Goal: Task Accomplishment & Management: Manage account settings

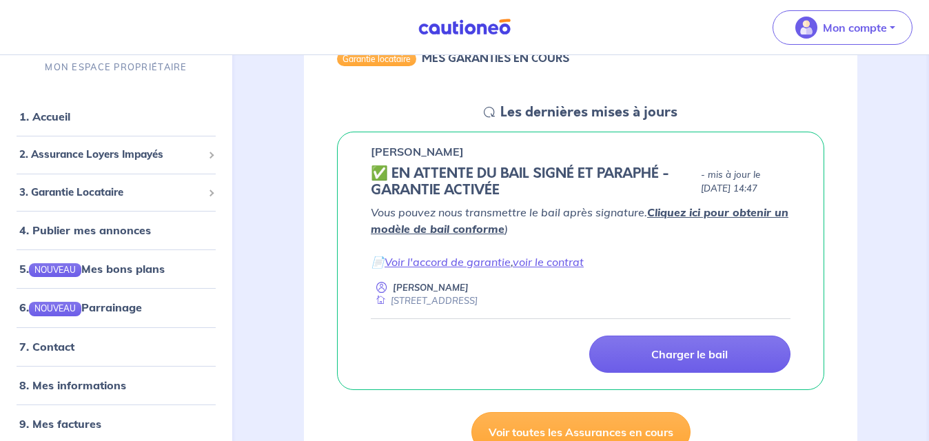
scroll to position [209, 0]
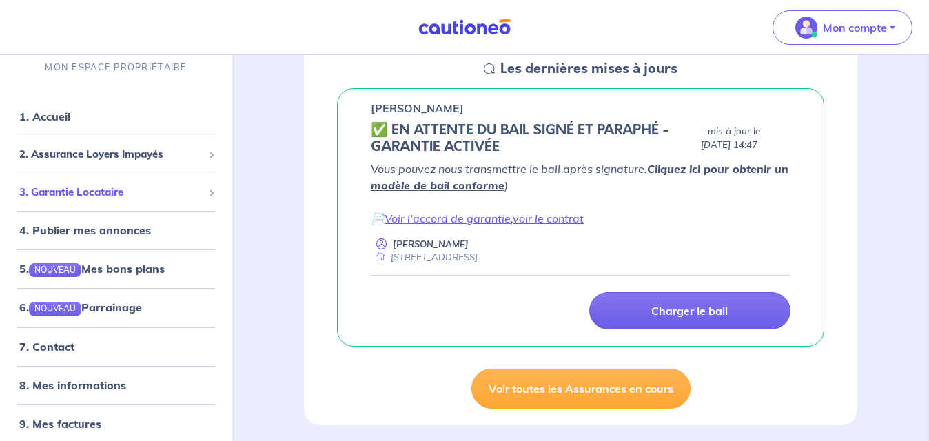
click at [79, 191] on span "3. Garantie Locataire" at bounding box center [110, 193] width 183 height 16
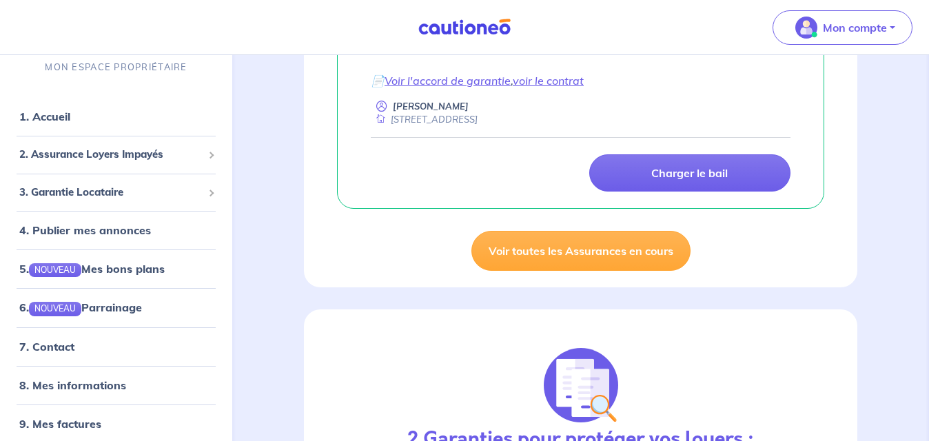
scroll to position [209, 0]
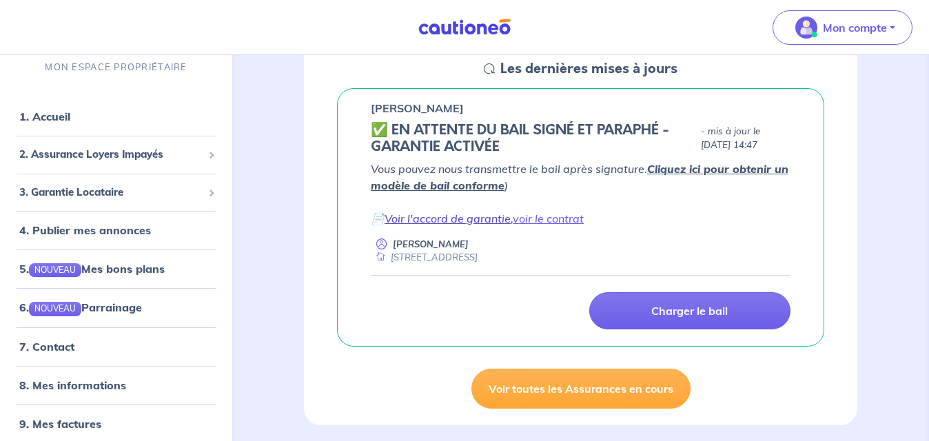
click at [490, 218] on link "Voir l'accord de garantie" at bounding box center [447, 218] width 126 height 14
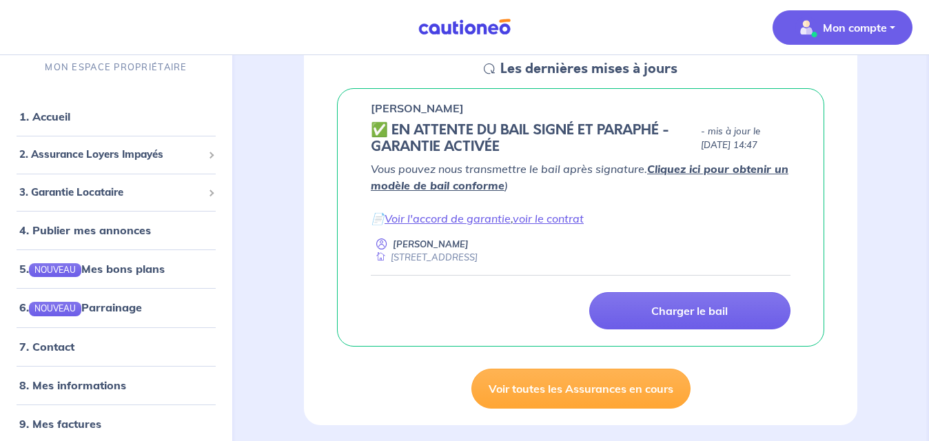
click at [853, 23] on p "Mon compte" at bounding box center [854, 27] width 64 height 17
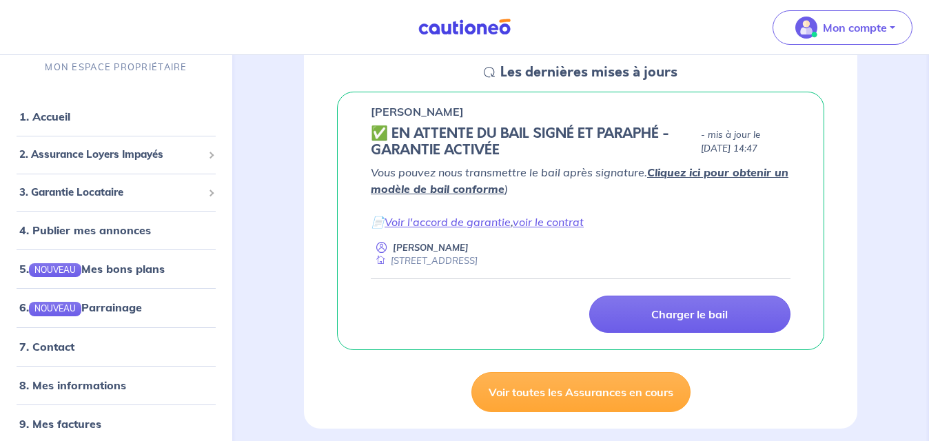
scroll to position [207, 0]
click at [485, 220] on link "Voir l'accord de garantie" at bounding box center [447, 221] width 126 height 14
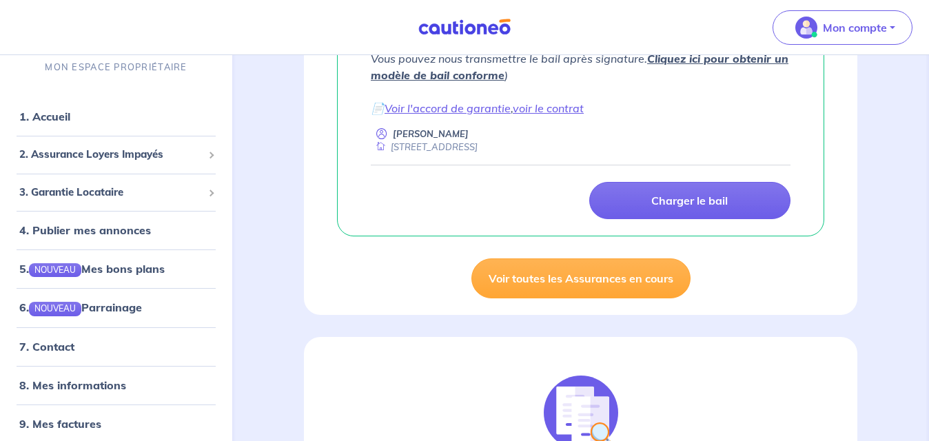
scroll to position [344, 0]
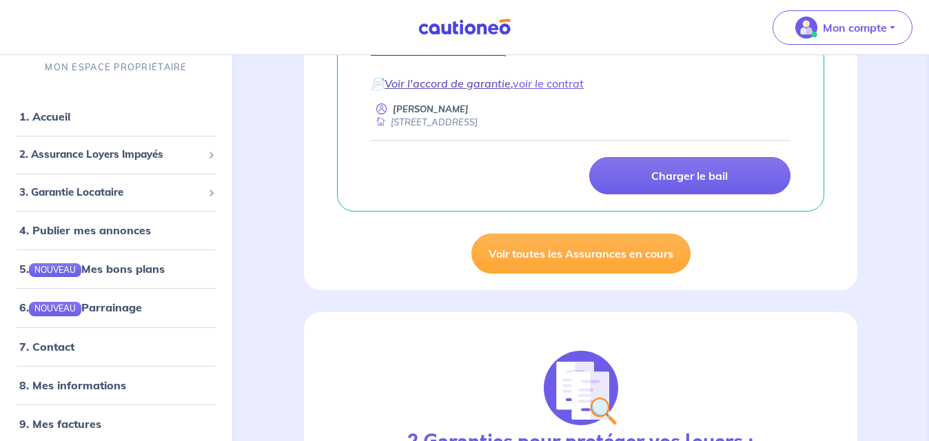
click at [432, 81] on link "Voir l'accord de garantie" at bounding box center [447, 83] width 126 height 14
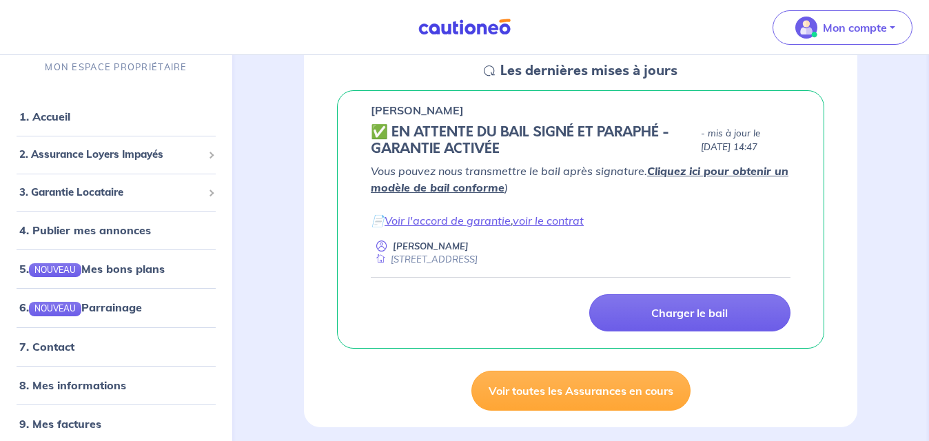
scroll to position [207, 0]
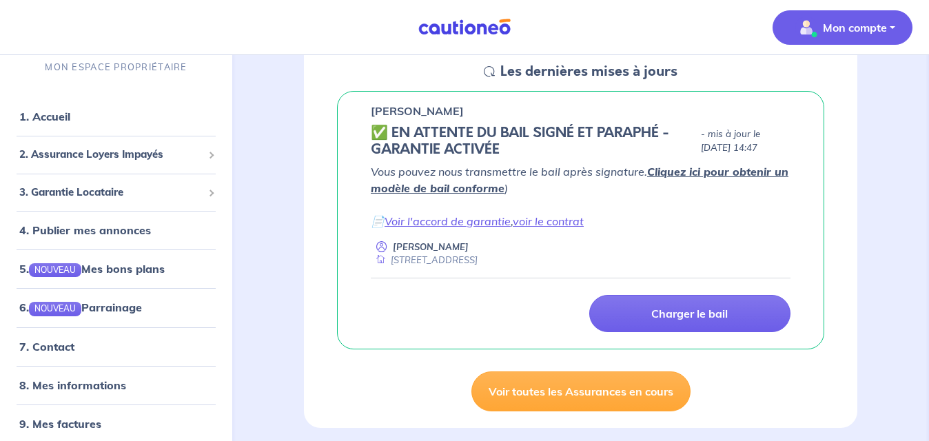
click at [875, 25] on p "Mon compte" at bounding box center [854, 27] width 64 height 17
click at [842, 86] on link "Mes informations" at bounding box center [828, 85] width 111 height 22
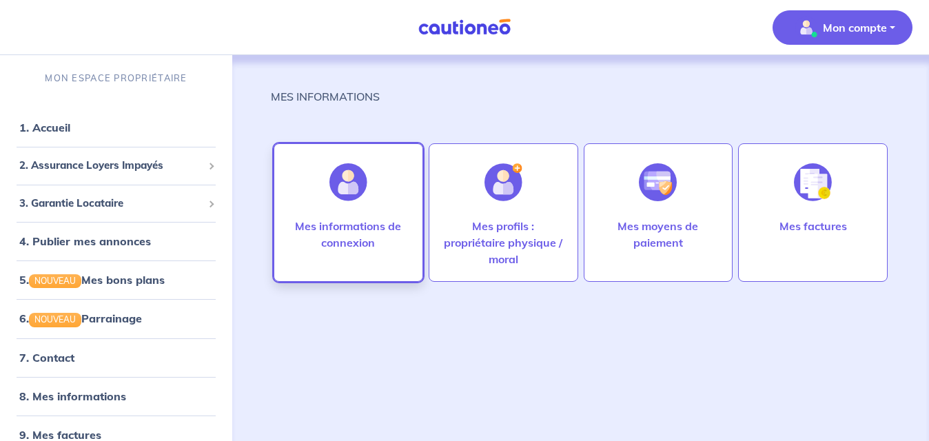
click at [348, 191] on img at bounding box center [348, 182] width 38 height 38
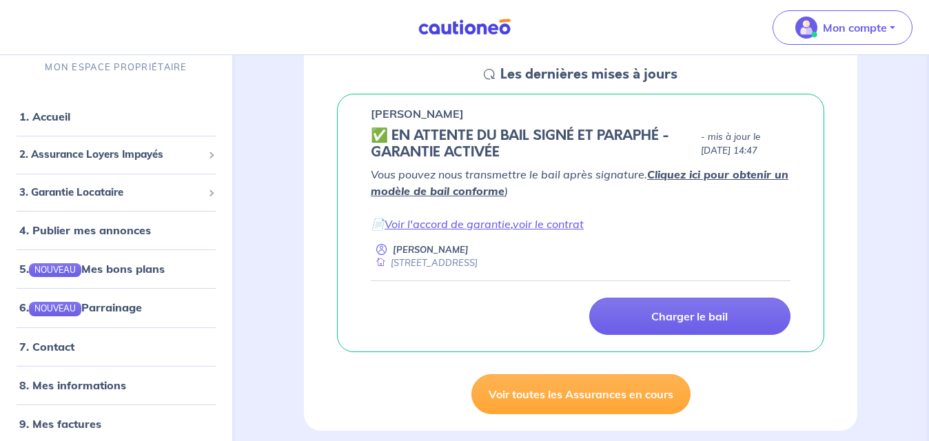
scroll to position [207, 0]
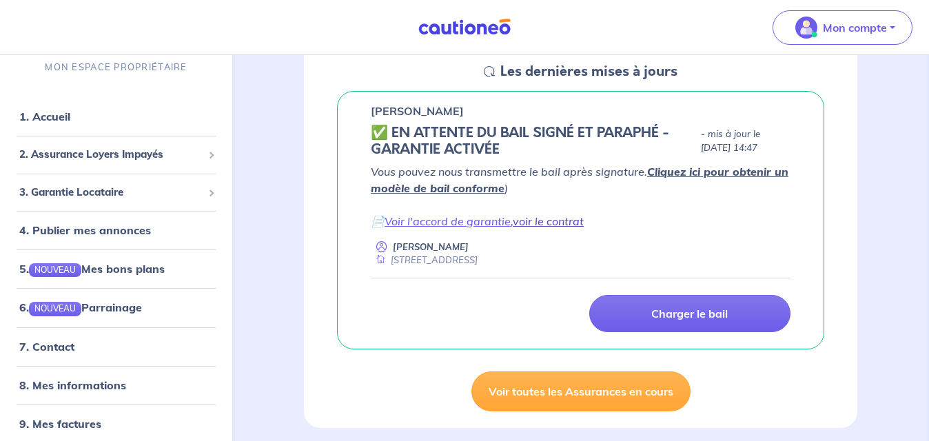
click at [560, 221] on link "voir le contrat" at bounding box center [547, 221] width 71 height 14
